Goal: Obtain resource: Obtain resource

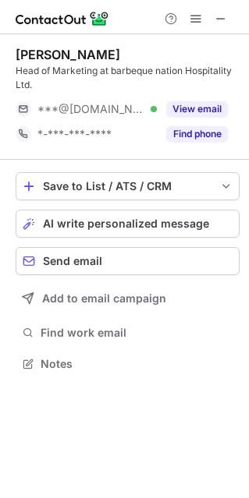
scroll to position [352, 249]
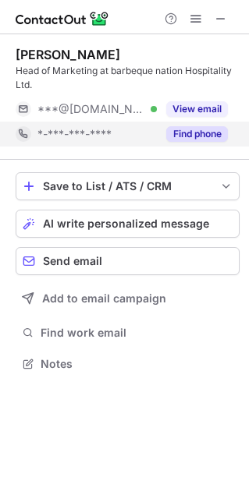
click at [199, 131] on button "Find phone" at bounding box center [197, 134] width 62 height 16
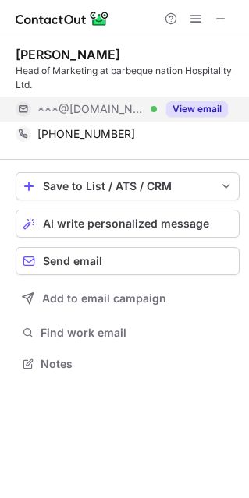
click at [205, 115] on button "View email" at bounding box center [197, 109] width 62 height 16
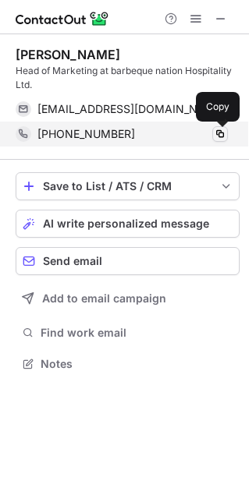
click at [215, 136] on span at bounding box center [220, 134] width 12 height 12
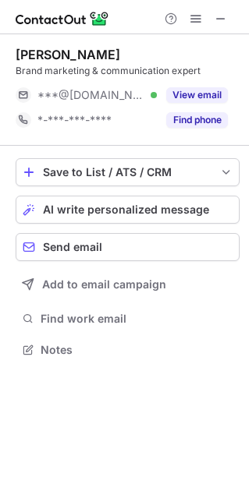
scroll to position [8, 8]
click at [224, 18] on span at bounding box center [220, 18] width 12 height 12
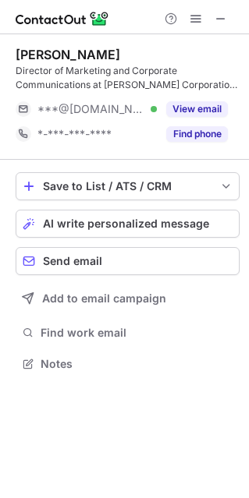
scroll to position [352, 249]
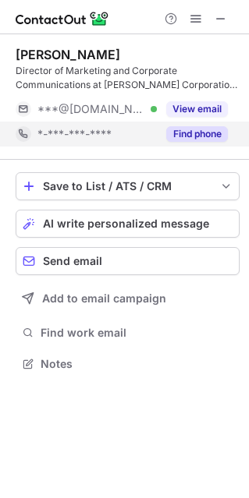
click at [217, 131] on button "Find phone" at bounding box center [197, 134] width 62 height 16
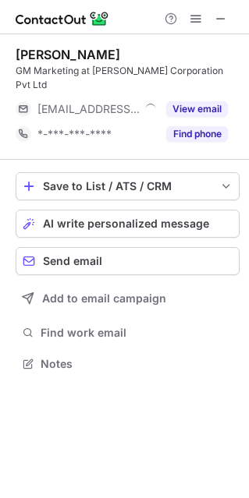
scroll to position [8, 8]
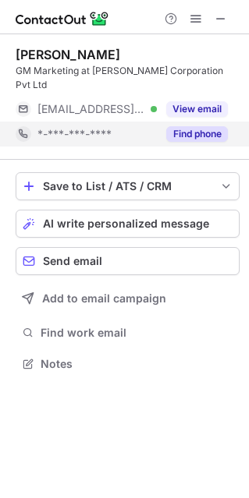
click at [203, 126] on button "Find phone" at bounding box center [197, 134] width 62 height 16
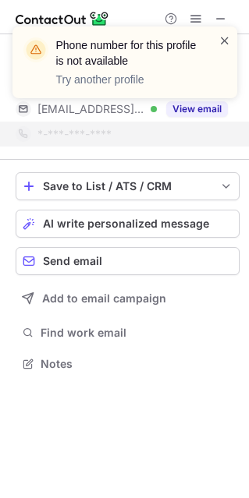
click at [229, 39] on span at bounding box center [224, 41] width 12 height 16
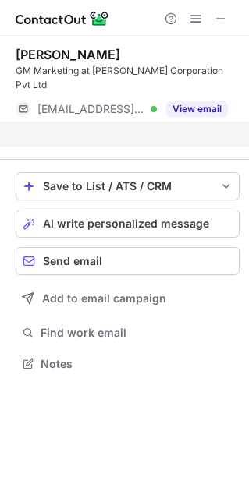
scroll to position [313, 249]
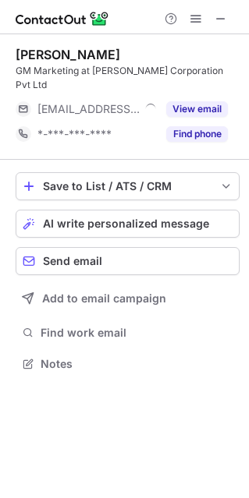
scroll to position [8, 8]
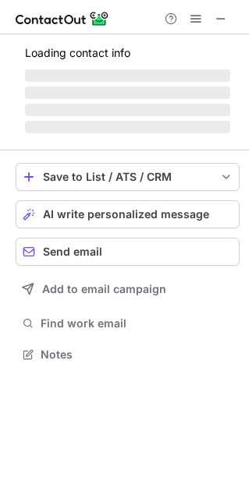
scroll to position [344, 249]
click at [221, 16] on span at bounding box center [220, 18] width 12 height 12
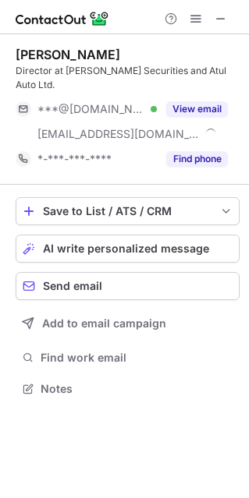
scroll to position [363, 249]
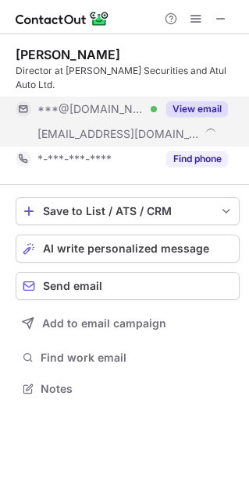
click at [194, 101] on button "View email" at bounding box center [197, 109] width 62 height 16
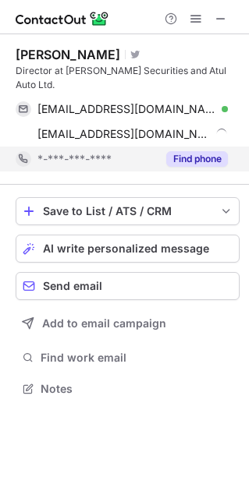
click at [182, 151] on button "Find phone" at bounding box center [197, 159] width 62 height 16
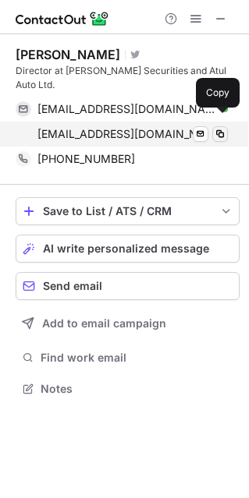
click at [214, 128] on span at bounding box center [220, 134] width 12 height 12
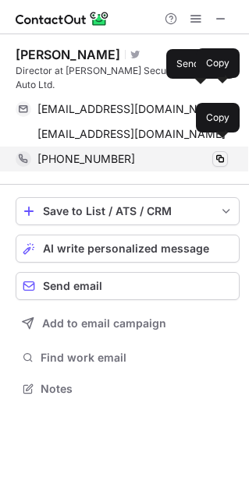
click at [218, 153] on span at bounding box center [220, 159] width 12 height 12
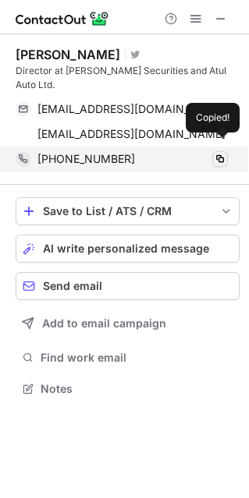
click at [218, 153] on span at bounding box center [220, 159] width 12 height 12
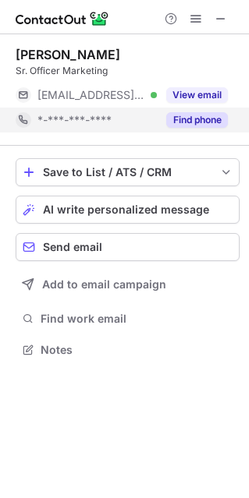
scroll to position [8, 8]
click at [182, 116] on button "Find phone" at bounding box center [197, 120] width 62 height 16
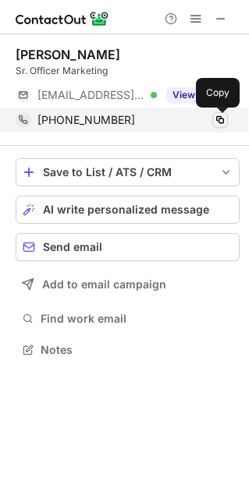
click at [219, 118] on span at bounding box center [220, 120] width 12 height 12
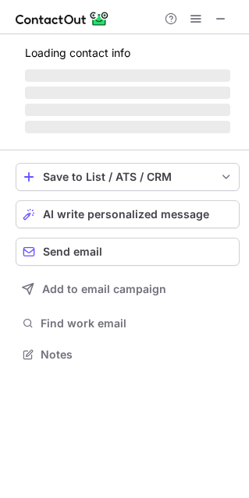
scroll to position [8, 8]
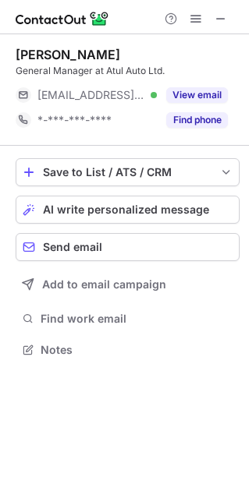
scroll to position [8, 8]
click at [227, 23] on span at bounding box center [220, 18] width 12 height 12
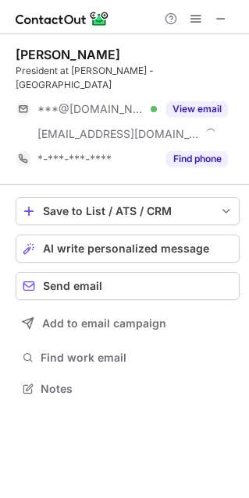
scroll to position [363, 249]
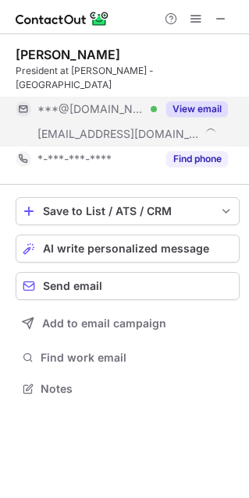
click at [204, 101] on button "View email" at bounding box center [197, 109] width 62 height 16
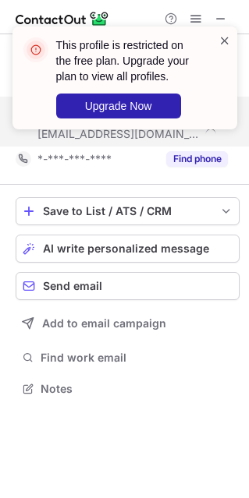
click at [227, 42] on span at bounding box center [224, 41] width 12 height 16
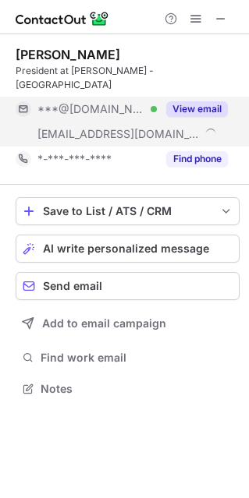
click at [227, 42] on span at bounding box center [224, 41] width 12 height 16
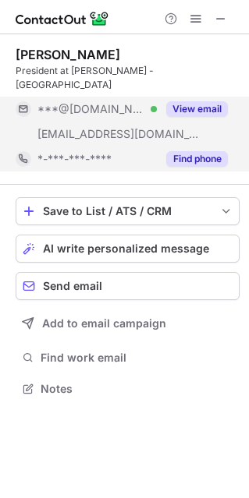
click at [195, 151] on button "Find phone" at bounding box center [197, 159] width 62 height 16
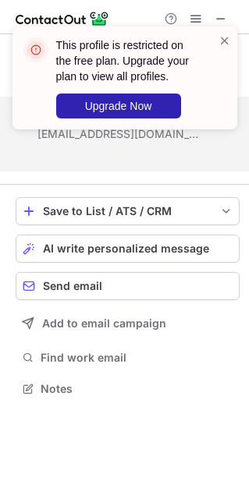
scroll to position [338, 249]
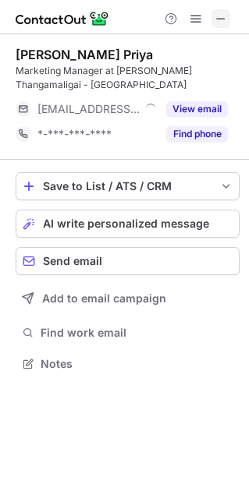
scroll to position [352, 249]
click at [226, 18] on span at bounding box center [220, 18] width 12 height 12
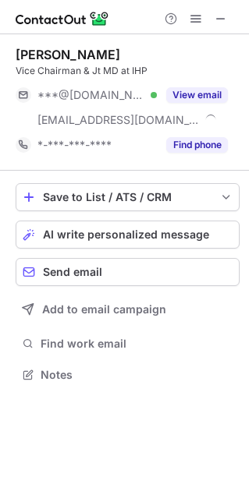
scroll to position [363, 249]
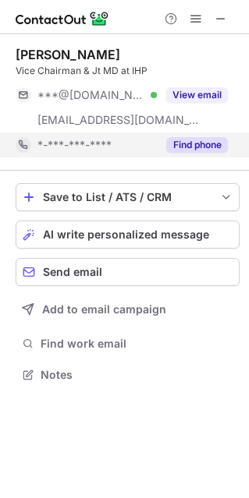
click at [199, 148] on button "Find phone" at bounding box center [197, 145] width 62 height 16
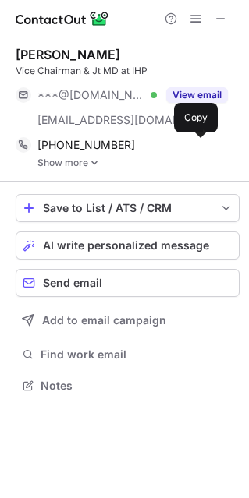
scroll to position [374, 249]
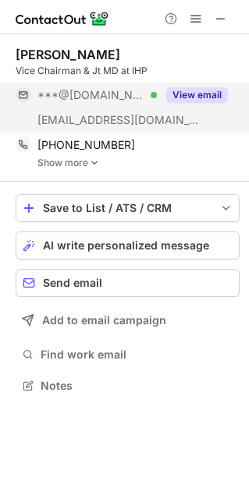
click at [210, 90] on button "View email" at bounding box center [197, 95] width 62 height 16
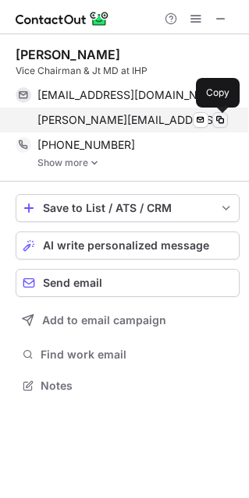
click at [217, 120] on span at bounding box center [220, 120] width 12 height 12
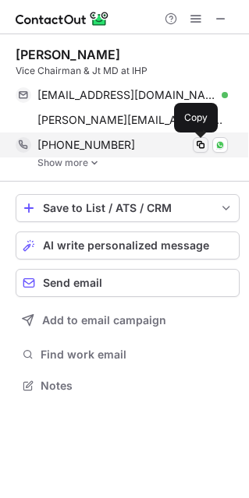
click at [199, 146] on span at bounding box center [200, 145] width 12 height 12
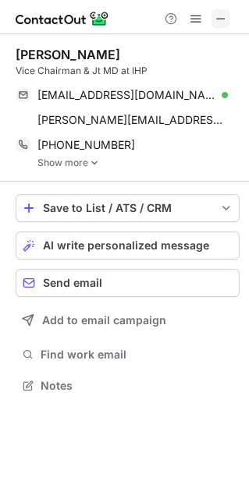
click at [225, 12] on span at bounding box center [220, 18] width 12 height 12
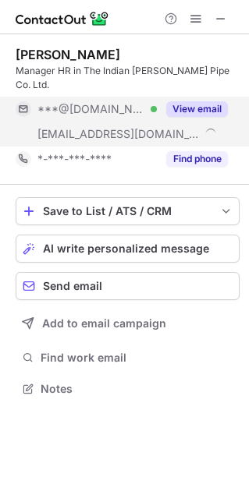
scroll to position [363, 249]
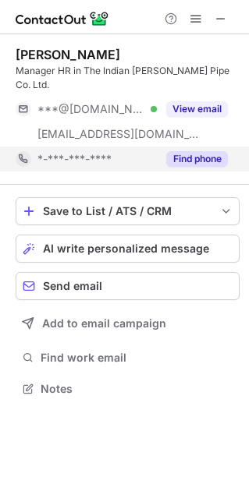
click at [206, 151] on button "Find phone" at bounding box center [197, 159] width 62 height 16
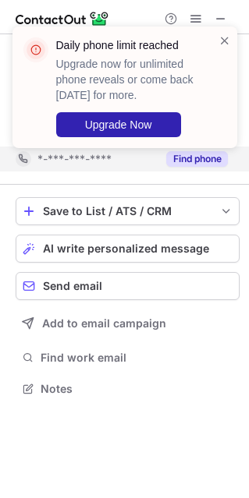
click at [225, 24] on div "Daily phone limit reached Upgrade now for unlimited phone reveals or come back …" at bounding box center [124, 93] width 249 height 165
click at [224, 38] on span at bounding box center [224, 41] width 12 height 16
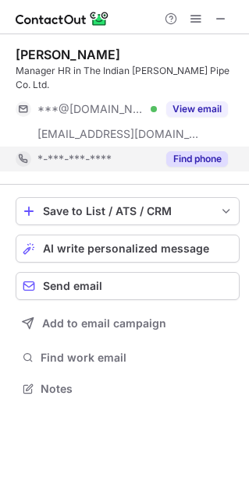
click at [196, 95] on div "Daily phone limit reached Upgrade now for unlimited phone reveals or come back …" at bounding box center [124, 249] width 249 height 498
click at [196, 101] on button "View email" at bounding box center [197, 109] width 62 height 16
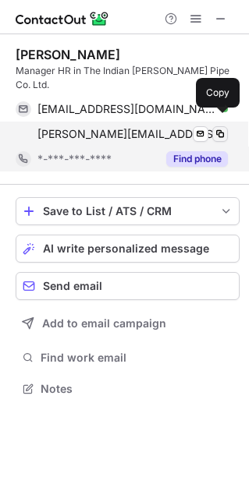
click at [215, 128] on span at bounding box center [220, 134] width 12 height 12
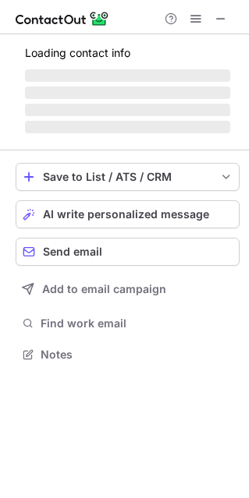
scroll to position [344, 249]
click at [14, 383] on div "Loading contact info ‌ ‌ ‌ ‌ Save to List / ATS / CRM List Select Lever Connect…" at bounding box center [124, 266] width 249 height 464
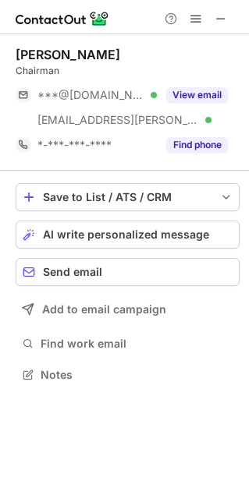
scroll to position [363, 249]
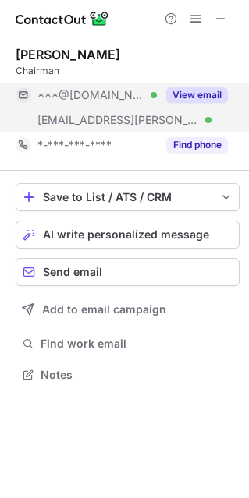
click at [203, 87] on button "View email" at bounding box center [197, 95] width 62 height 16
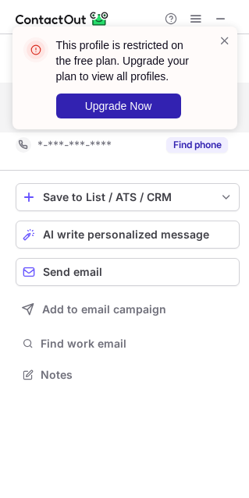
click at [203, 137] on div "This profile is restricted on the free plan. Upgrade your plan to view all prof…" at bounding box center [124, 84] width 249 height 147
click at [222, 43] on span at bounding box center [224, 41] width 12 height 16
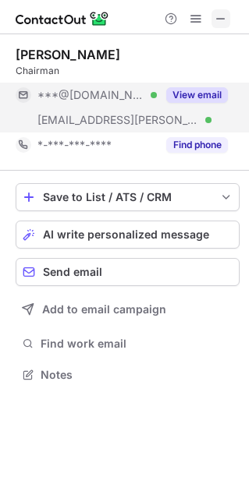
click at [224, 12] on span at bounding box center [220, 18] width 12 height 12
